Goal: Communication & Community: Answer question/provide support

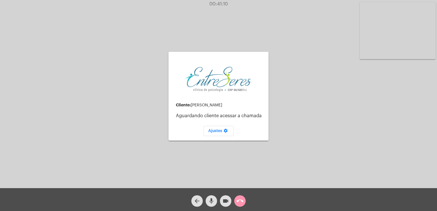
click at [246, 202] on div "call_end" at bounding box center [240, 200] width 14 height 14
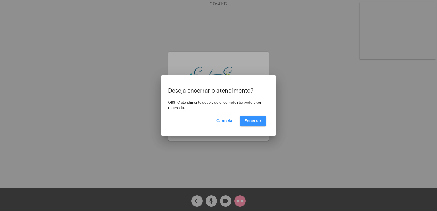
click at [251, 117] on button "Encerrar" at bounding box center [253, 121] width 26 height 10
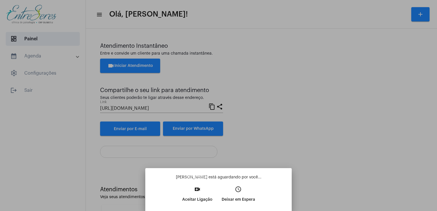
click at [193, 192] on button "video_call Aceitar Ligação" at bounding box center [197, 196] width 39 height 25
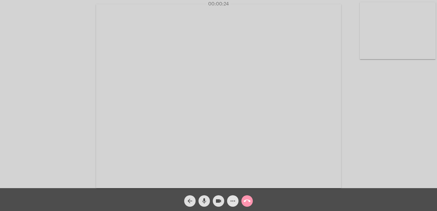
click at [229, 202] on button "more_horiz" at bounding box center [232, 200] width 11 height 11
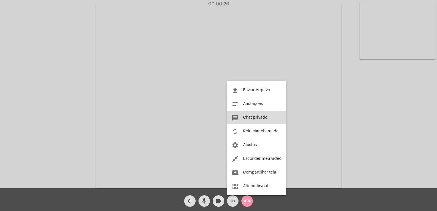
click at [251, 117] on span "Chat privado" at bounding box center [255, 118] width 24 height 4
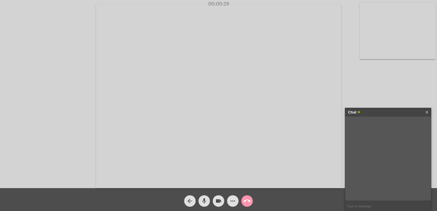
click at [362, 203] on input "text" at bounding box center [388, 206] width 86 height 10
type input "Já te vejo"
type input "Voce me ve e me escuta???"
click at [427, 115] on link "X" at bounding box center [427, 112] width 3 height 9
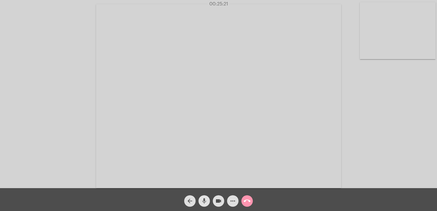
click at [203, 200] on mat-icon "mic" at bounding box center [204, 201] width 7 height 7
click at [203, 200] on mat-icon "mic_off" at bounding box center [204, 201] width 7 height 7
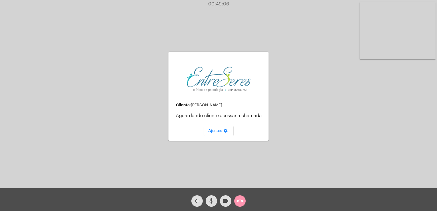
click at [241, 200] on mat-icon "call_end" at bounding box center [240, 201] width 7 height 7
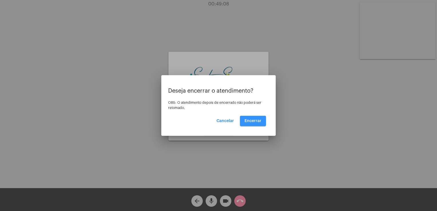
click at [248, 123] on button "Encerrar" at bounding box center [253, 121] width 26 height 10
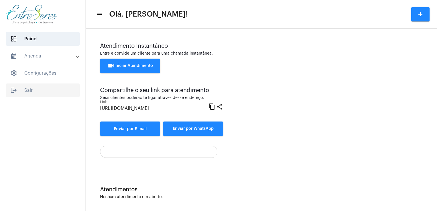
click at [41, 87] on span "logout Sair" at bounding box center [43, 91] width 74 height 14
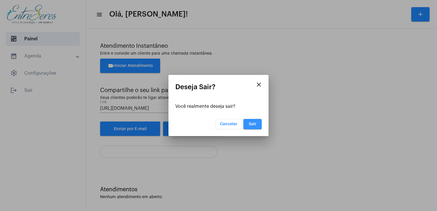
click at [247, 122] on button "Sair" at bounding box center [252, 124] width 18 height 10
